Goal: Transaction & Acquisition: Purchase product/service

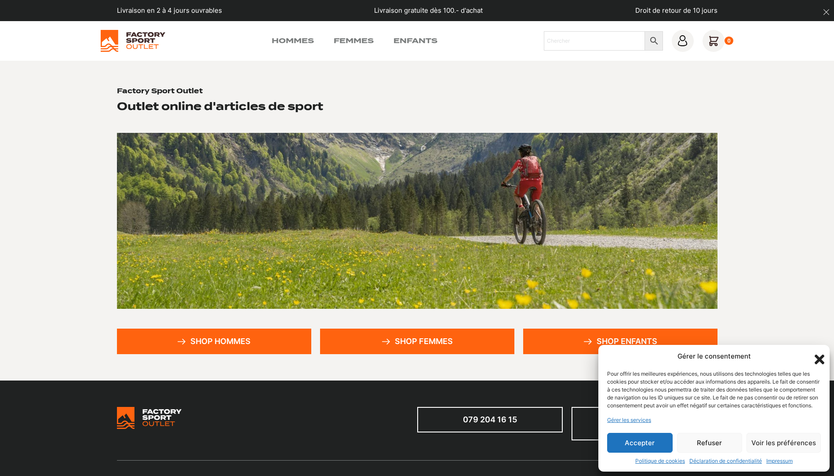
click at [627, 444] on button "Accepter" at bounding box center [639, 442] width 65 height 20
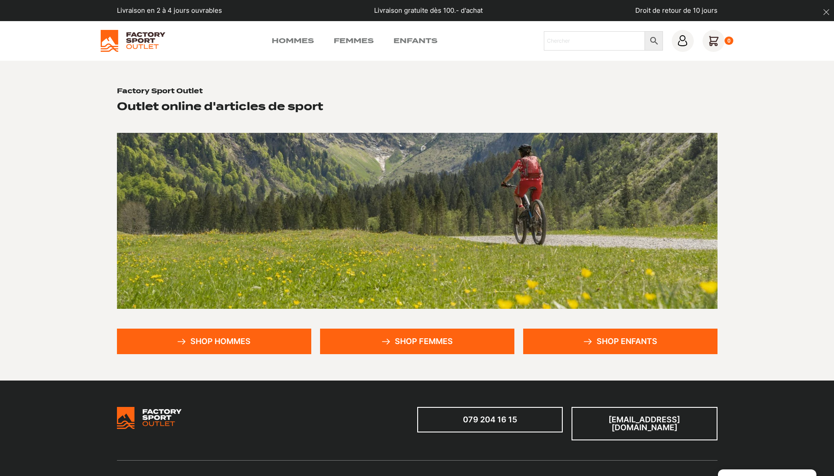
click at [413, 346] on link "Shop femmes" at bounding box center [417, 340] width 194 height 25
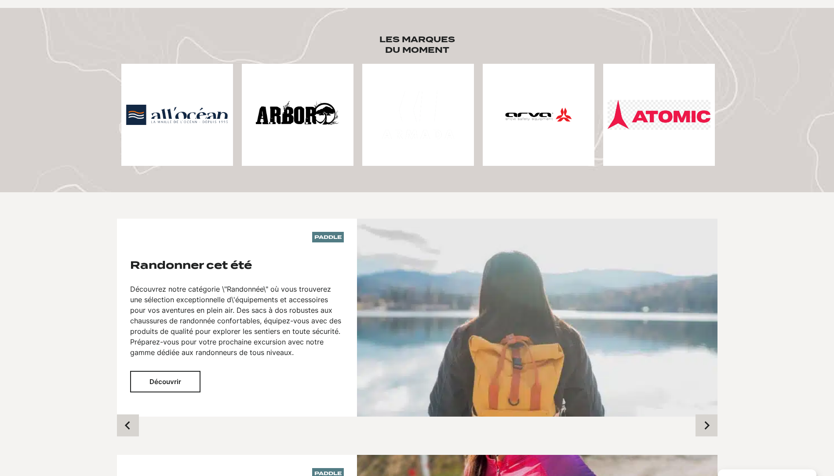
scroll to position [571, 0]
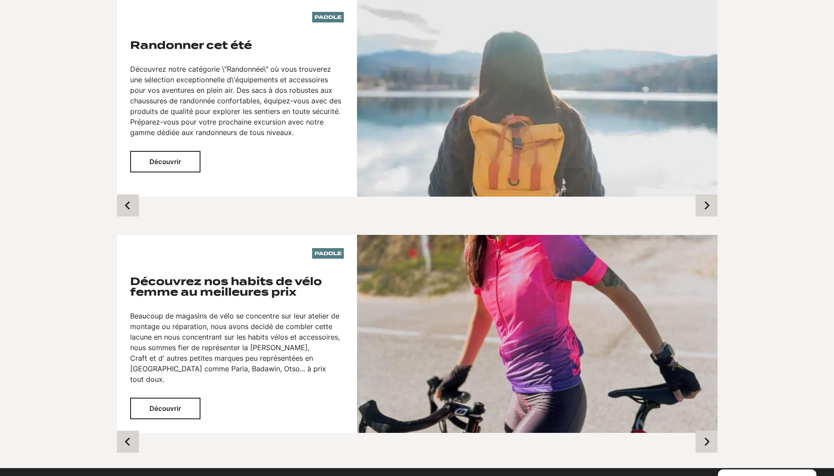
click at [197, 397] on button "Découvrir" at bounding box center [165, 408] width 70 height 22
click at [173, 397] on button "Découvrir" at bounding box center [165, 408] width 70 height 22
click at [191, 320] on p "Beaucoup de magasins de vélo se concentre sur leur atelier de montage ou répara…" at bounding box center [237, 347] width 214 height 74
click at [185, 279] on h3 "Découvrez nos habits de vélo femme au meilleures prix" at bounding box center [237, 286] width 214 height 21
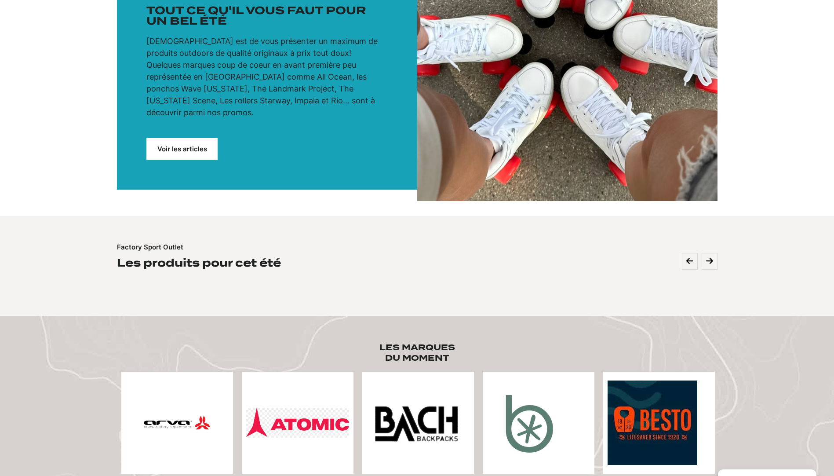
scroll to position [0, 0]
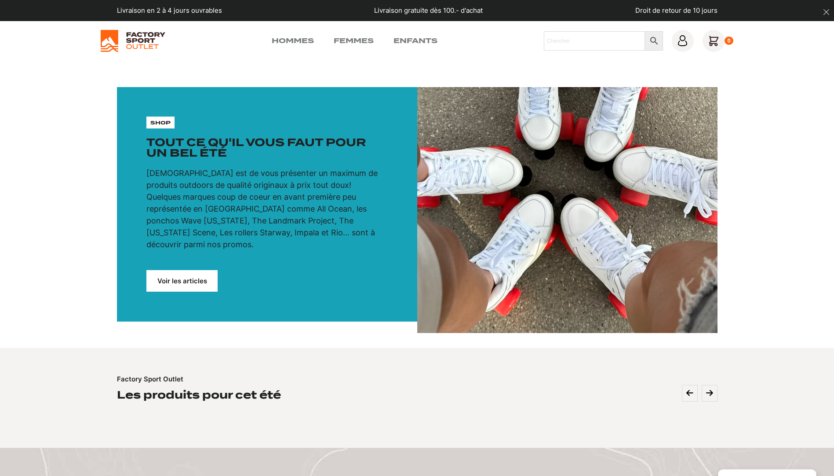
click at [185, 273] on link "Voir les articles" at bounding box center [181, 281] width 71 height 22
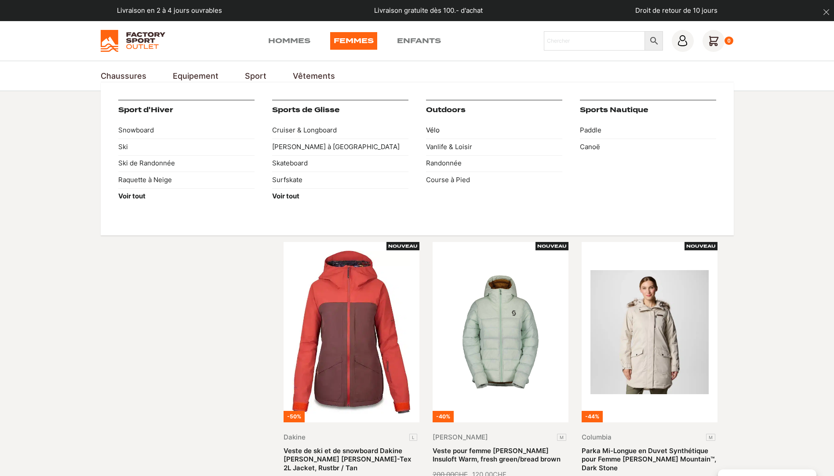
click at [436, 133] on link "Vélo" at bounding box center [494, 130] width 136 height 17
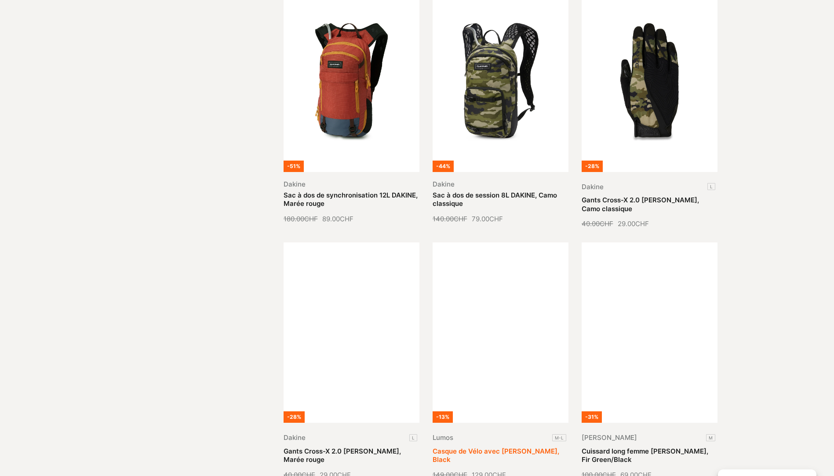
scroll to position [967, 0]
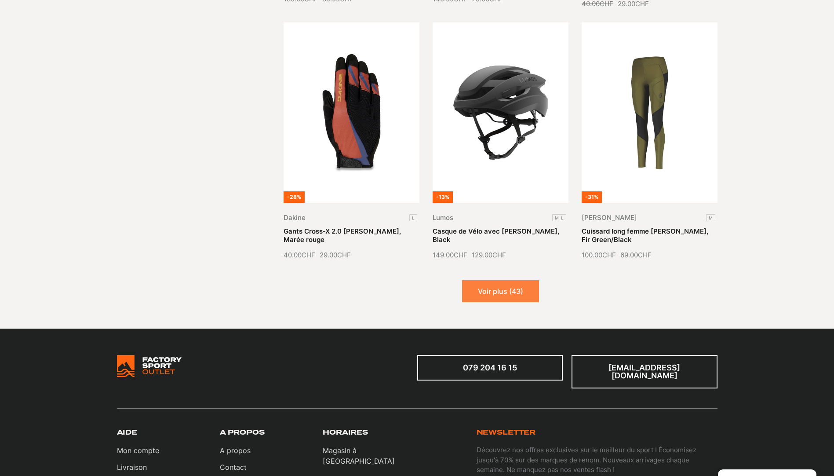
click at [482, 284] on button "Voir plus (43)" at bounding box center [500, 291] width 77 height 22
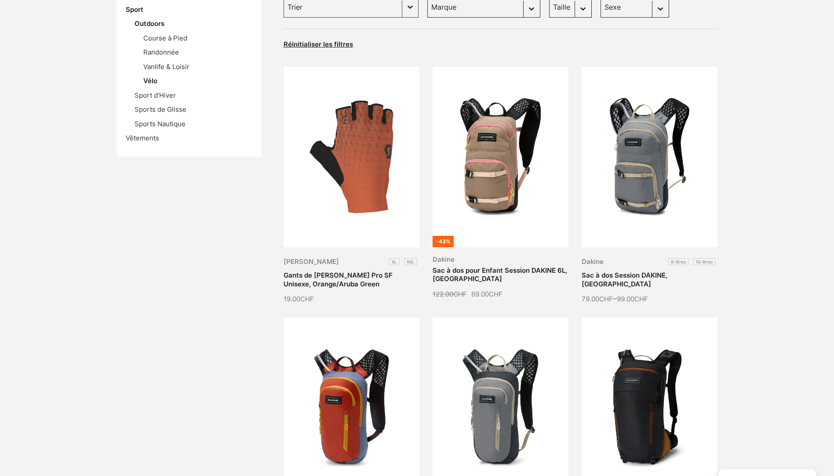
scroll to position [0, 0]
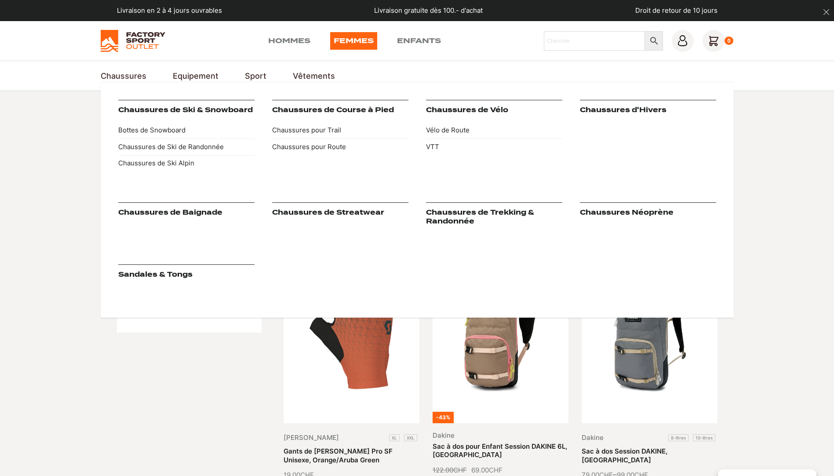
click at [118, 76] on link "Chaussures" at bounding box center [124, 76] width 46 height 12
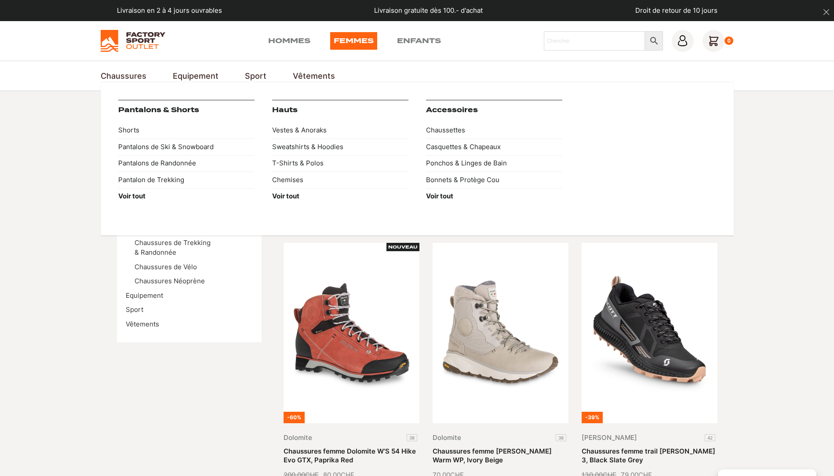
click at [312, 73] on link "Vêtements" at bounding box center [314, 76] width 42 height 12
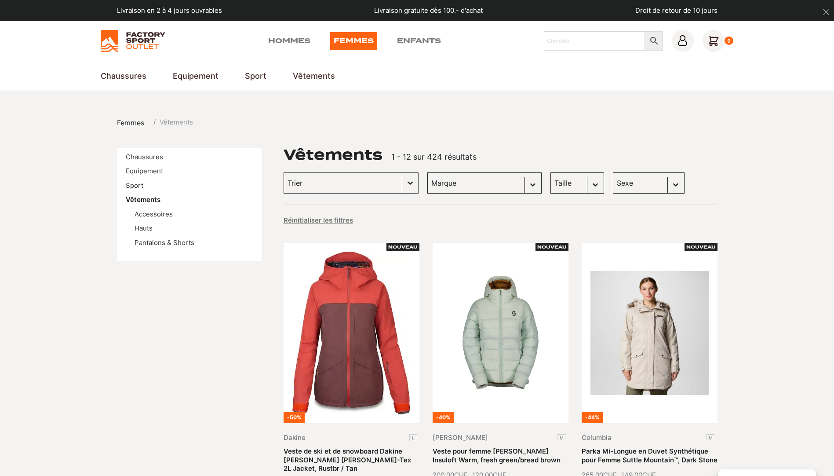
click at [129, 44] on img at bounding box center [133, 41] width 65 height 22
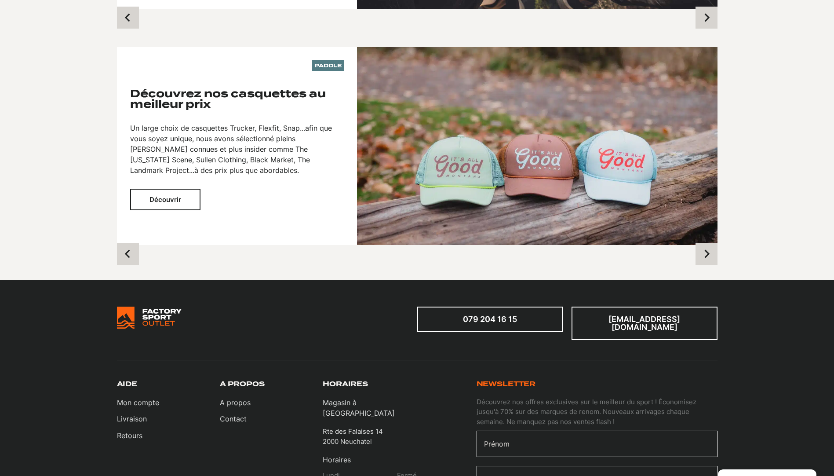
scroll to position [967, 0]
